Goal: Task Accomplishment & Management: Manage account settings

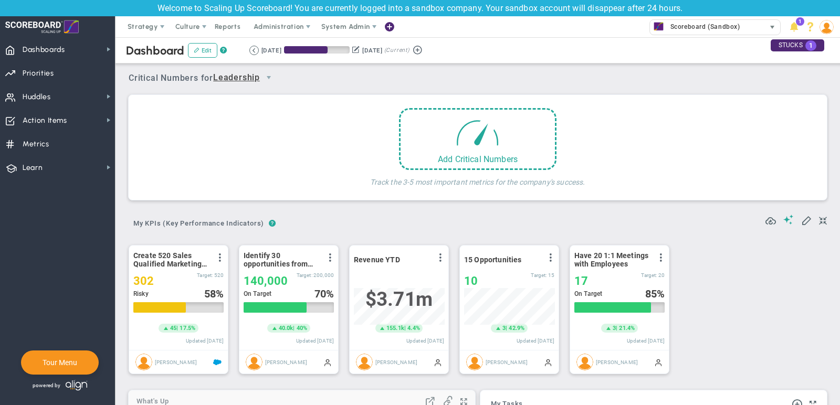
click at [730, 27] on span "Scoreboard (Sandbox)" at bounding box center [702, 27] width 75 height 14
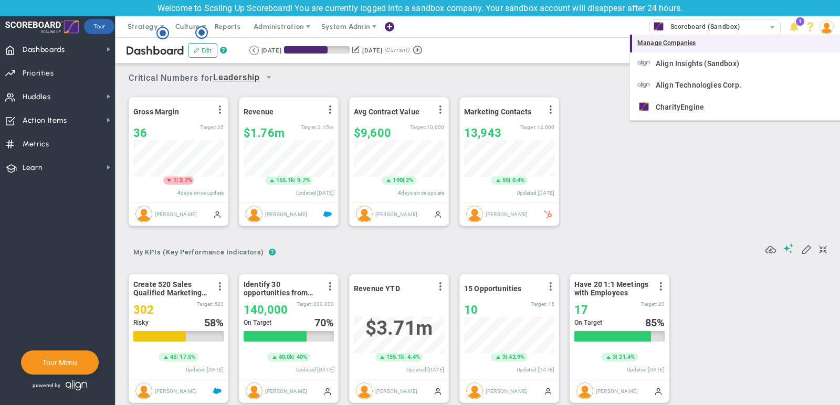
click at [691, 44] on div "Manage Companies" at bounding box center [735, 44] width 210 height 18
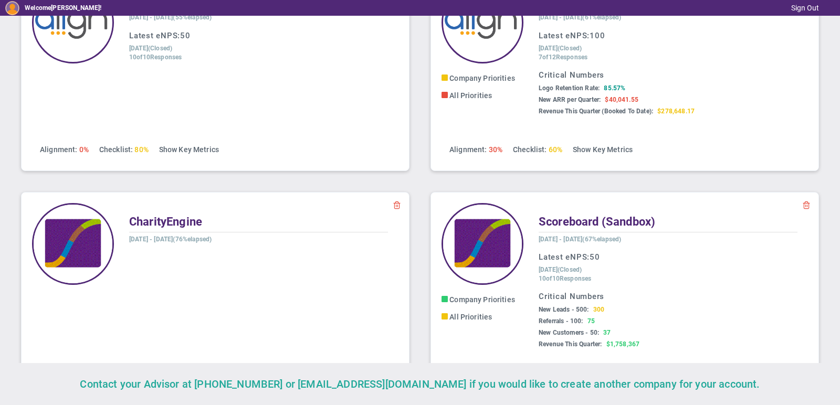
scroll to position [122, 0]
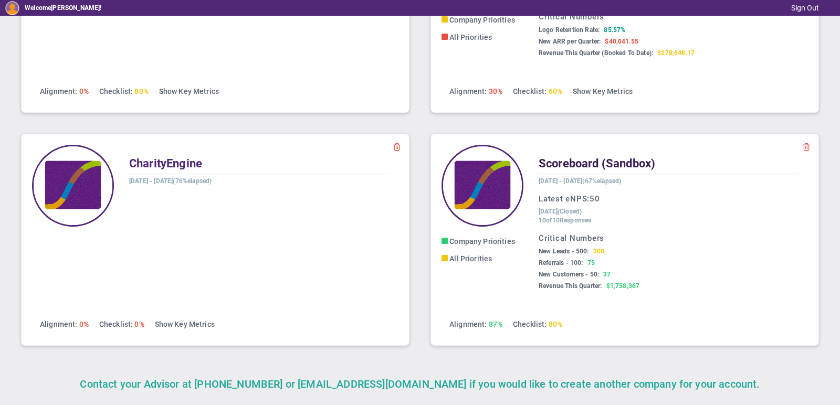
click at [609, 162] on span "Scoreboard (Sandbox)" at bounding box center [597, 163] width 117 height 13
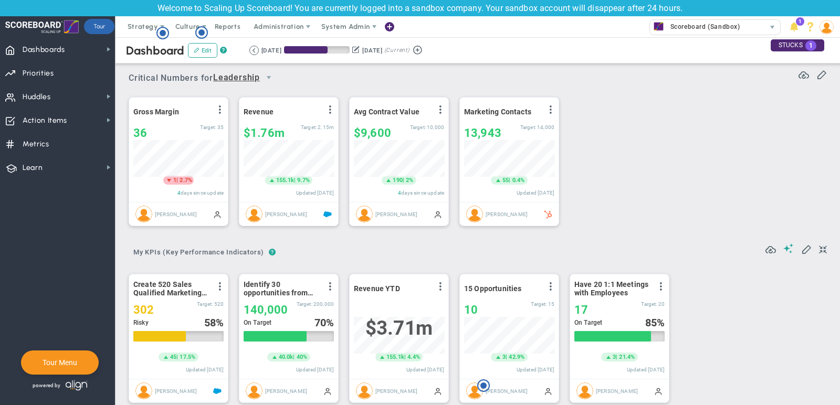
scroll to position [37, 90]
click at [712, 22] on span "Scoreboard (Sandbox)" at bounding box center [702, 27] width 75 height 14
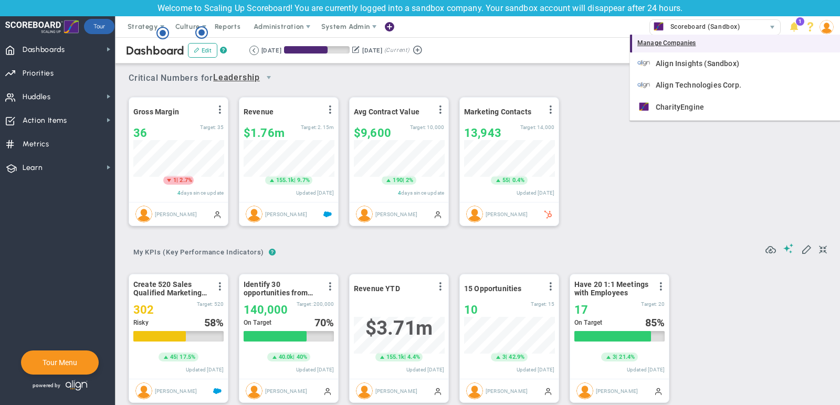
click at [686, 51] on div "Manage Companies" at bounding box center [735, 44] width 210 height 18
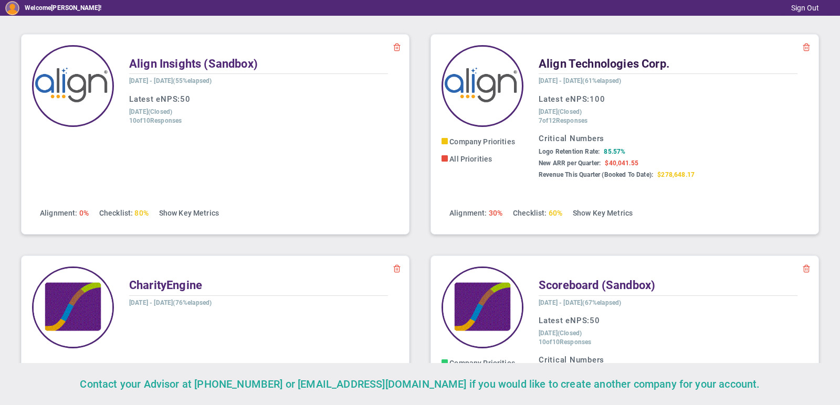
click at [583, 66] on span "Align Technologies Corp." at bounding box center [604, 63] width 131 height 13
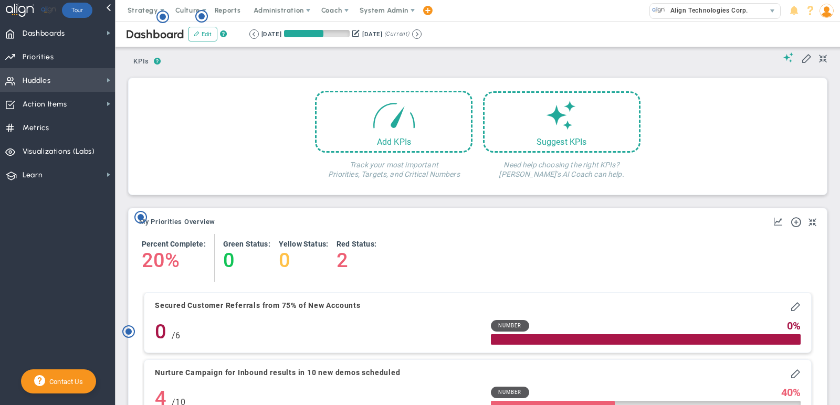
click at [75, 77] on span "Huddles Huddles" at bounding box center [57, 80] width 115 height 24
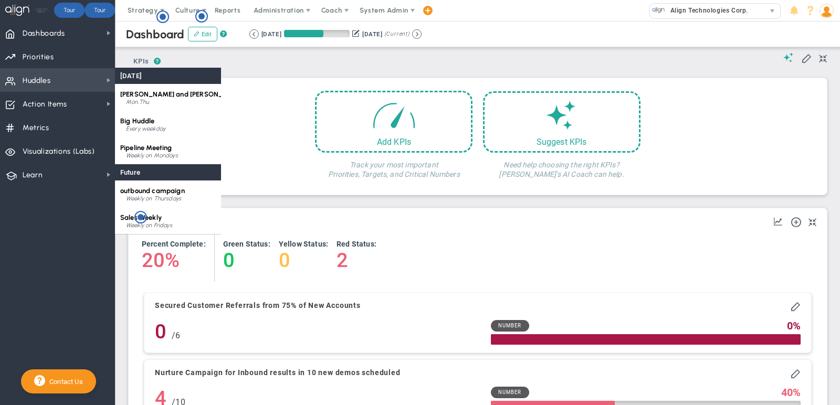
scroll to position [37, 90]
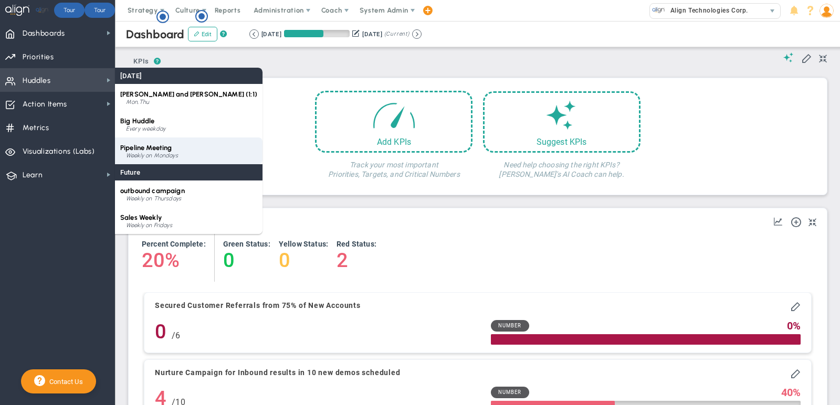
click at [166, 154] on div "Weekly on Mondays" at bounding box center [191, 156] width 131 height 6
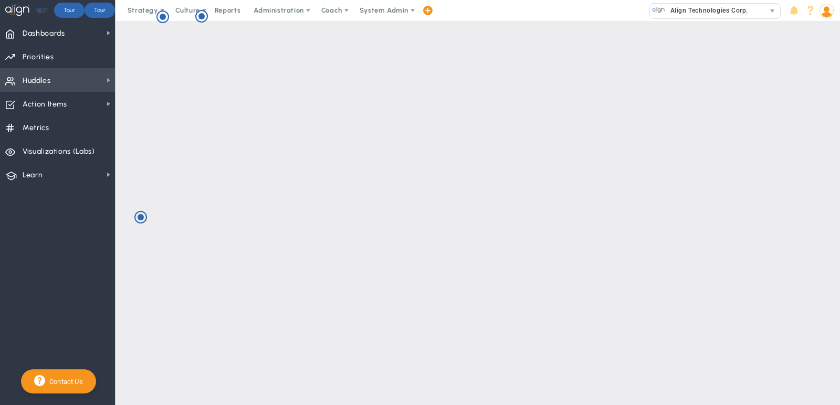
scroll to position [21, 0]
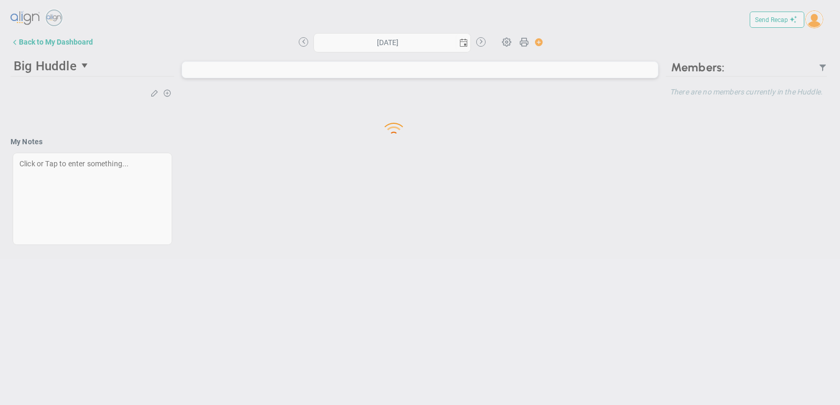
type input "[DATE]"
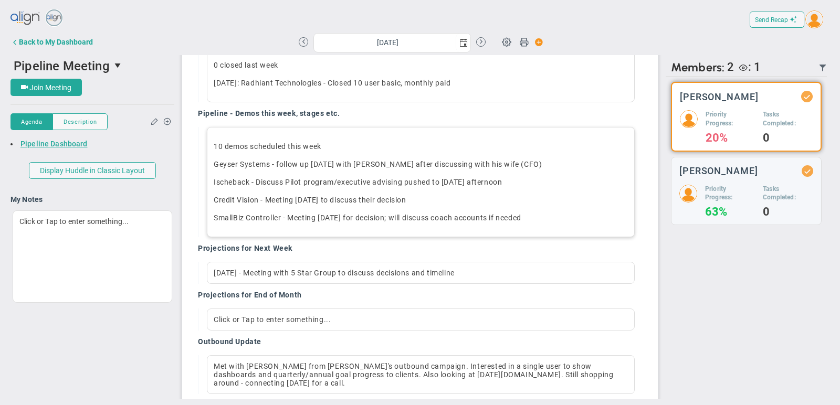
scroll to position [213, 0]
